Goal: Task Accomplishment & Management: Complete application form

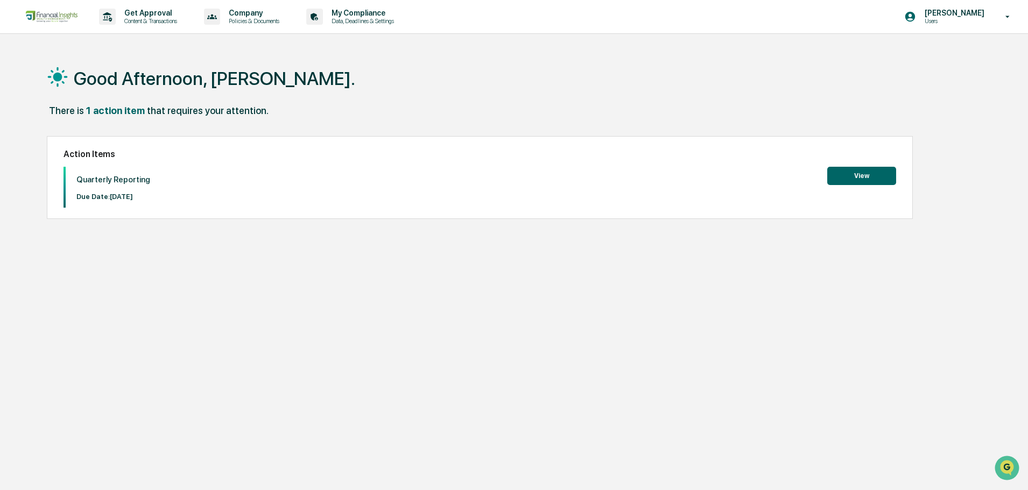
click at [863, 179] on button "View" at bounding box center [861, 176] width 69 height 18
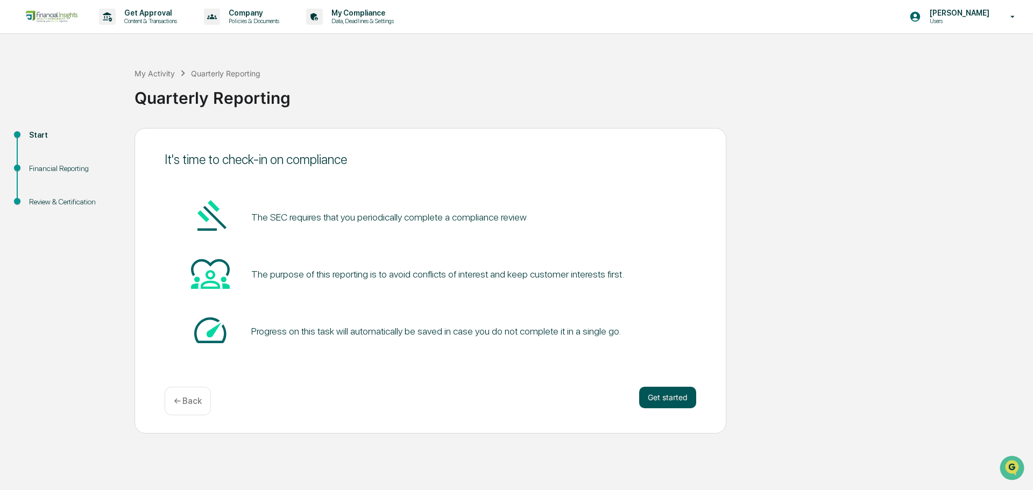
click at [676, 392] on button "Get started" at bounding box center [667, 398] width 57 height 22
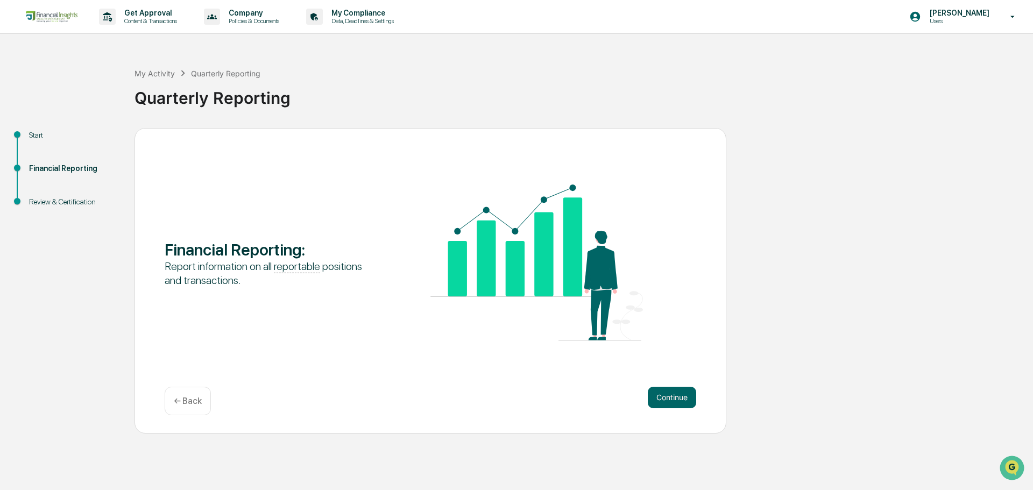
click at [689, 404] on div "Continue ← Back" at bounding box center [431, 401] width 532 height 29
click at [692, 388] on button "Continue" at bounding box center [672, 398] width 48 height 22
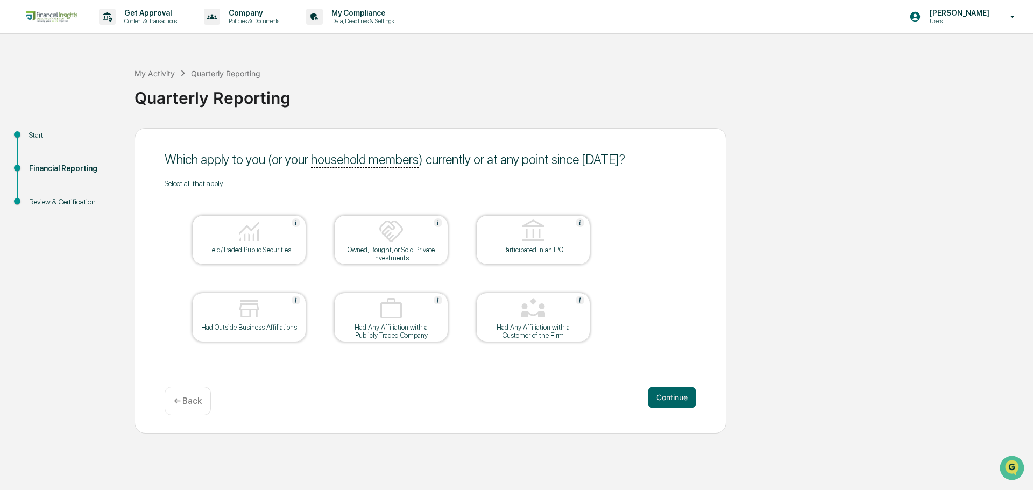
click at [662, 405] on div "Continue ← Back" at bounding box center [431, 401] width 532 height 29
click at [670, 394] on button "Continue" at bounding box center [672, 398] width 48 height 22
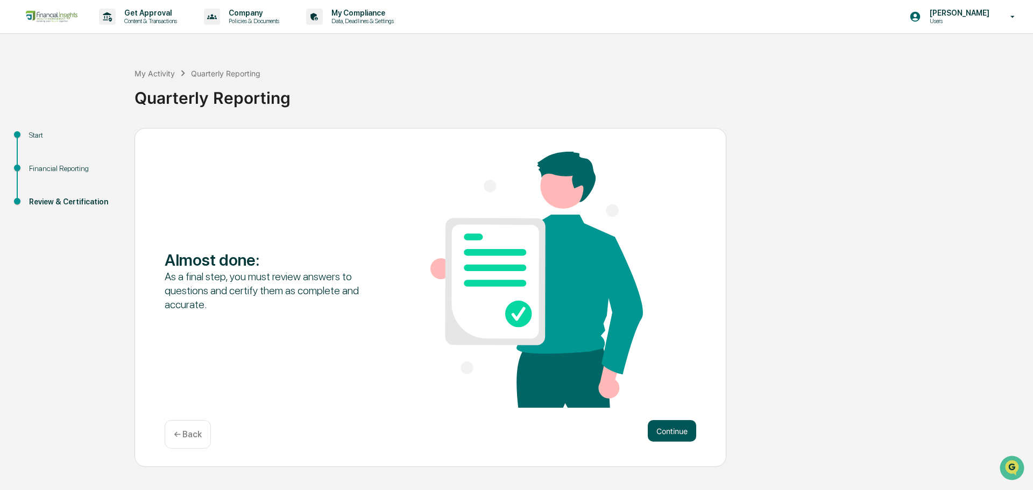
click at [688, 442] on button "Continue" at bounding box center [672, 431] width 48 height 22
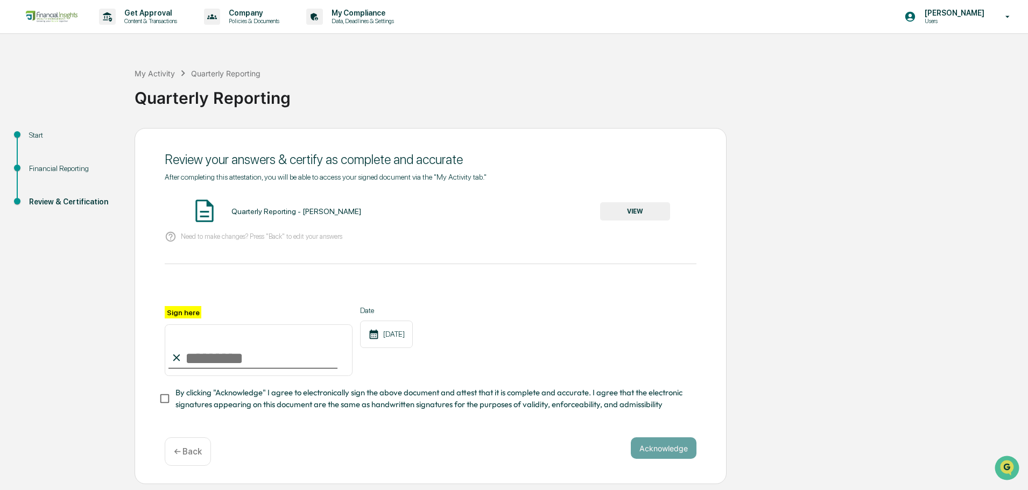
click at [214, 363] on input "Sign here" at bounding box center [259, 350] width 188 height 52
type input "**********"
click at [690, 445] on button "Acknowledge" at bounding box center [664, 448] width 66 height 22
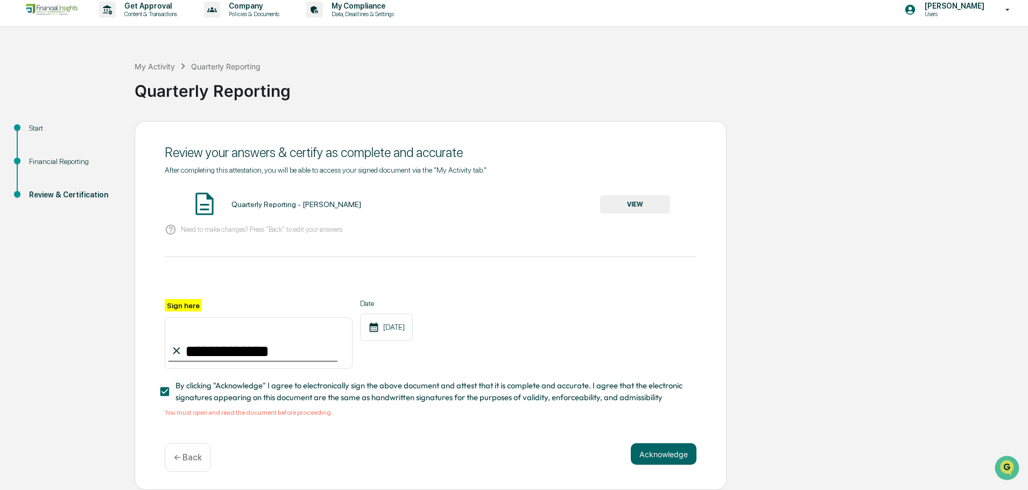
scroll to position [47, 0]
click at [631, 190] on div "Quarterly Reporting - [PERSON_NAME] VIEW" at bounding box center [431, 204] width 532 height 29
click at [634, 195] on button "VIEW" at bounding box center [635, 204] width 70 height 18
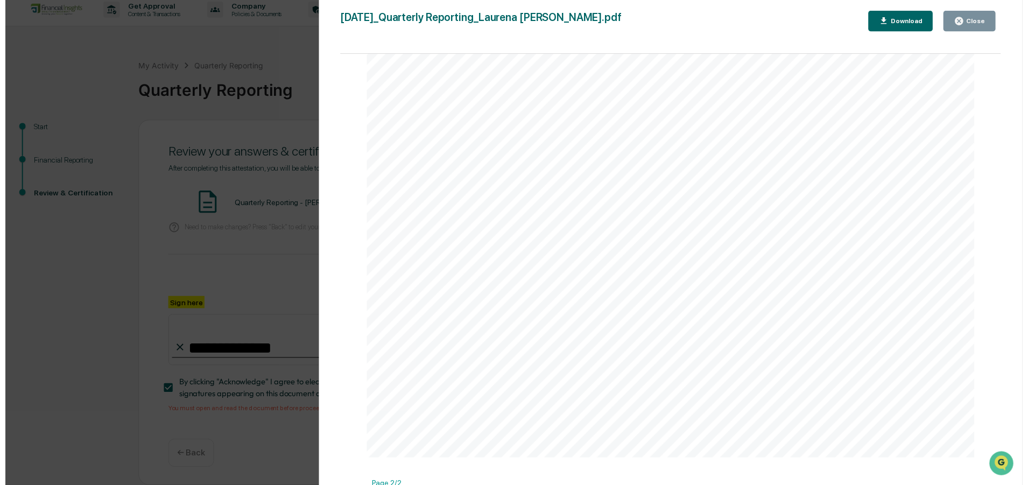
scroll to position [398, 0]
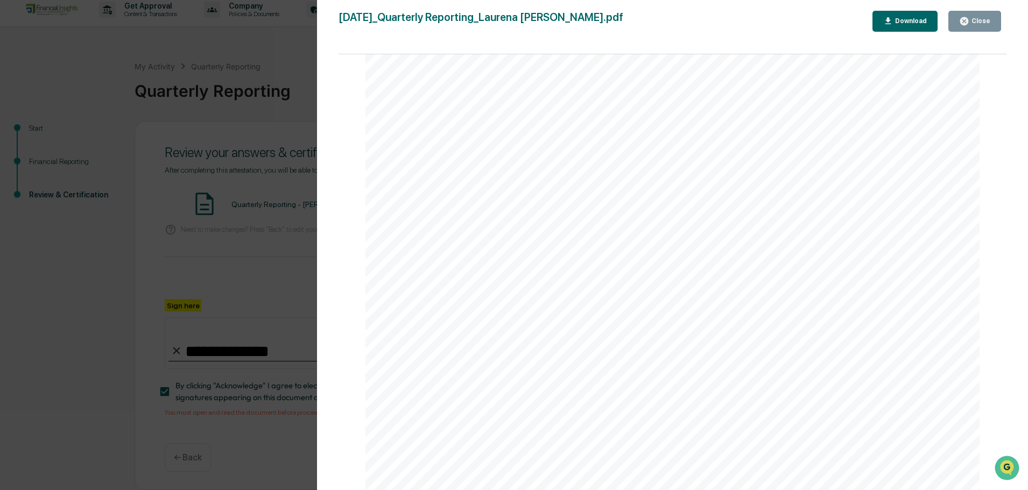
click at [974, 22] on div "Close" at bounding box center [979, 21] width 21 height 8
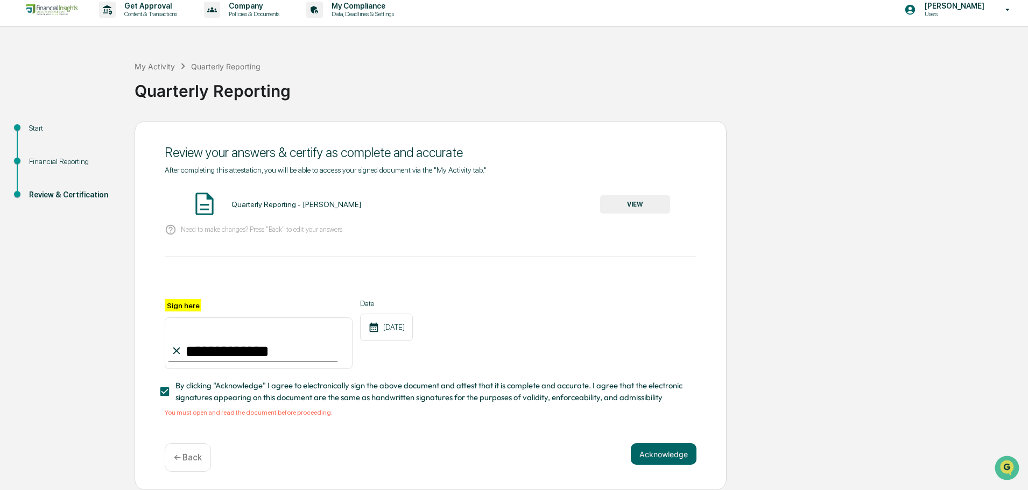
click at [662, 462] on div "Acknowledge ← Back" at bounding box center [431, 457] width 532 height 29
click at [659, 445] on button "Acknowledge" at bounding box center [664, 454] width 66 height 22
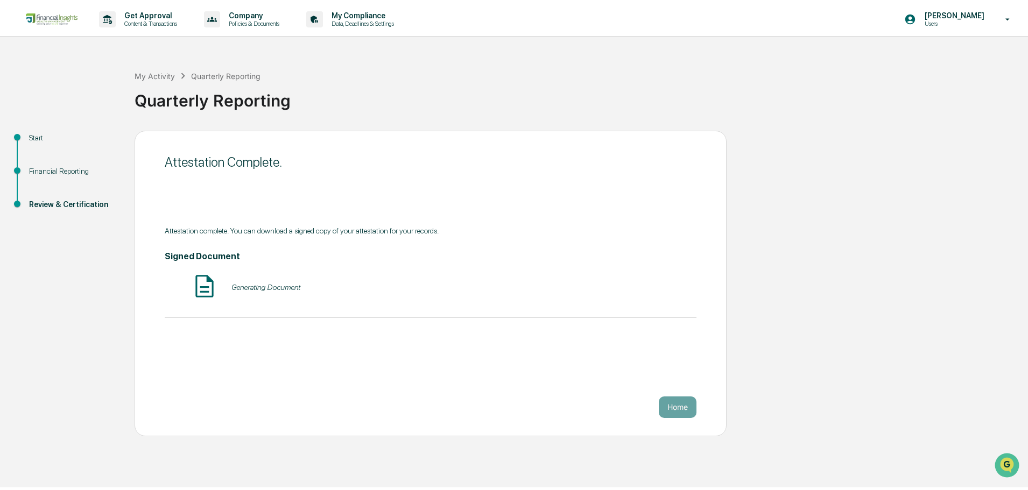
scroll to position [0, 0]
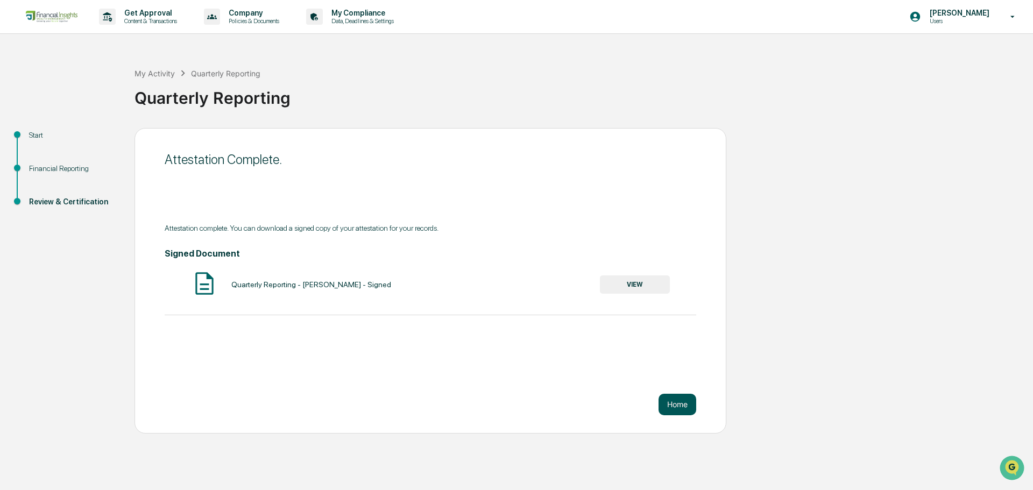
click at [668, 405] on button "Home" at bounding box center [678, 405] width 38 height 22
